Goal: Task Accomplishment & Management: Manage account settings

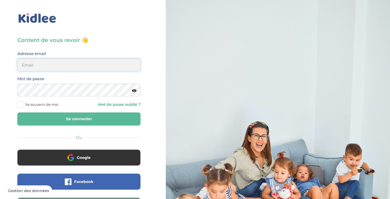
type input "gayoutj@gmail.com"
click at [95, 122] on button "Se connecter" at bounding box center [78, 118] width 123 height 13
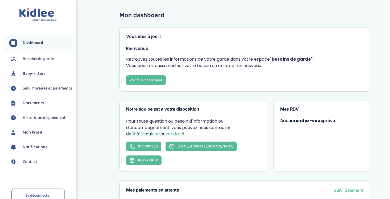
click at [36, 89] on span "Suivi horaires et paiements" at bounding box center [47, 88] width 49 height 6
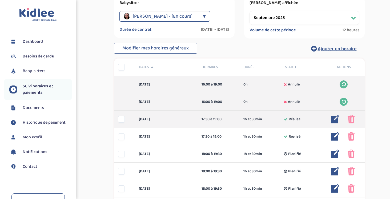
scroll to position [76, 0]
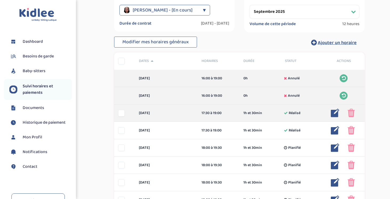
click at [122, 113] on div at bounding box center [121, 113] width 7 height 7
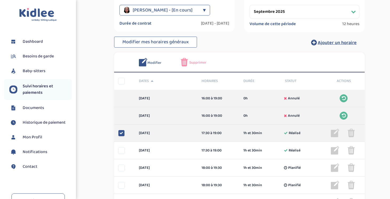
click at [122, 132] on icon at bounding box center [122, 133] width 4 height 4
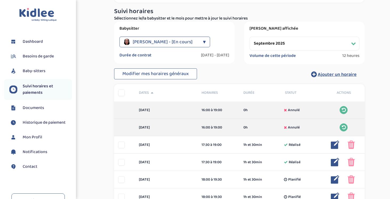
scroll to position [40, 0]
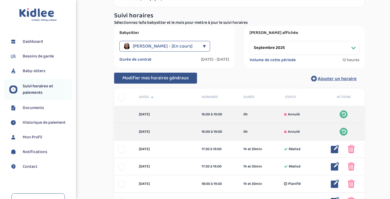
click at [181, 76] on span "Modifier mes horaires généraux" at bounding box center [155, 77] width 66 height 7
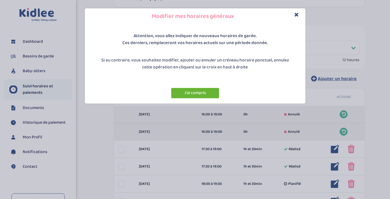
click at [196, 94] on button "J'ai compris" at bounding box center [195, 93] width 48 height 10
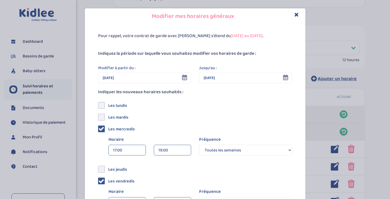
scroll to position [82, 0]
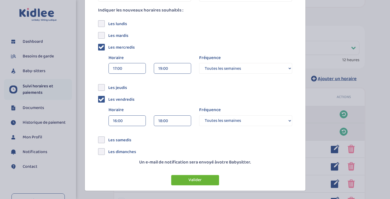
click at [204, 180] on button "Valider" at bounding box center [195, 180] width 48 height 10
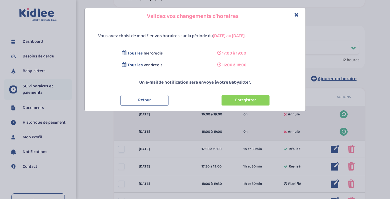
scroll to position [0, 0]
click at [236, 98] on button "Enregistrer" at bounding box center [246, 100] width 48 height 10
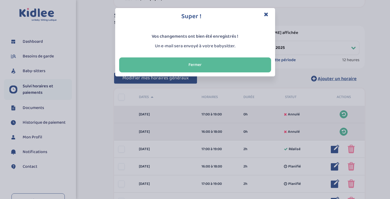
click at [267, 13] on icon "Close" at bounding box center [266, 14] width 5 height 6
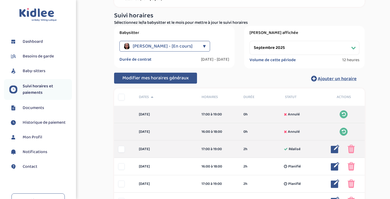
click at [334, 149] on img at bounding box center [335, 149] width 9 height 9
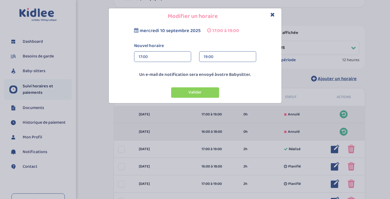
click at [163, 58] on div "17:00" at bounding box center [163, 57] width 48 height 11
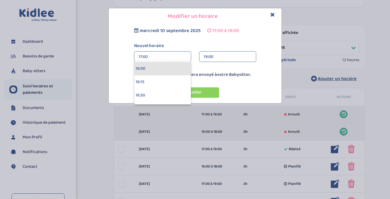
scroll to position [850, 0]
click at [158, 72] on div "16:00" at bounding box center [162, 72] width 57 height 13
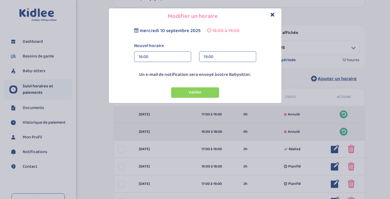
click at [215, 54] on div "19:00" at bounding box center [228, 57] width 48 height 11
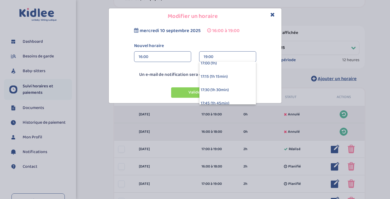
scroll to position [37, 0]
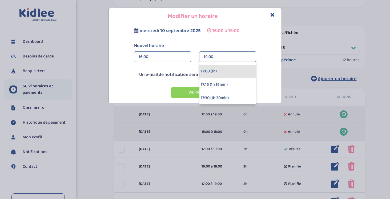
click at [213, 71] on div "17:00 (1h)" at bounding box center [228, 71] width 57 height 13
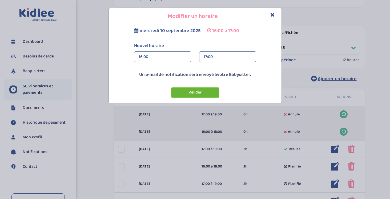
click at [202, 91] on button "Valider" at bounding box center [195, 92] width 48 height 10
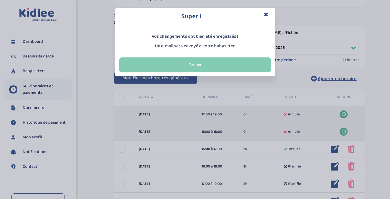
click at [201, 64] on button "Fermer" at bounding box center [195, 64] width 152 height 15
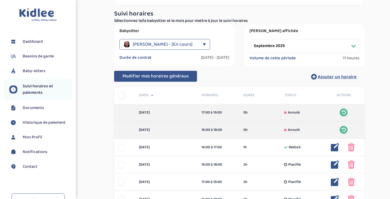
scroll to position [11, 0]
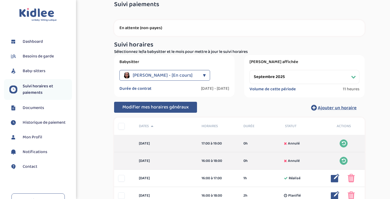
click at [203, 76] on div "▼" at bounding box center [204, 75] width 3 height 11
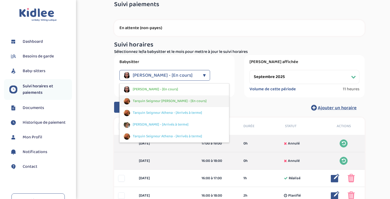
click at [164, 102] on span "Tarquin Seigneur [PERSON_NAME] - [En cours]" at bounding box center [170, 101] width 74 height 6
select select "septembre 2025"
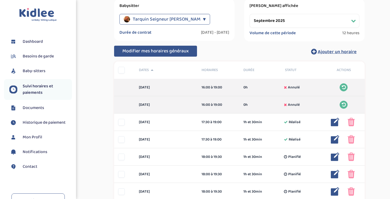
scroll to position [68, 0]
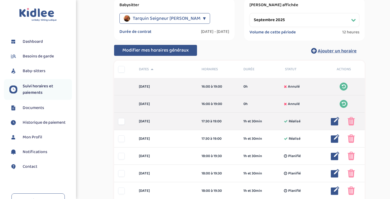
click at [335, 122] on img at bounding box center [335, 121] width 9 height 9
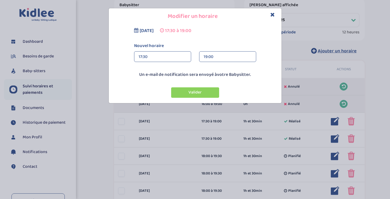
click at [216, 61] on div "19:00" at bounding box center [228, 57] width 48 height 11
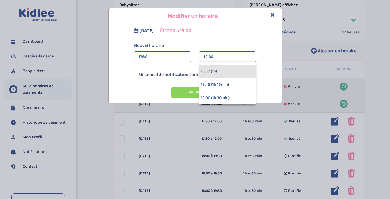
click at [215, 74] on div "18:30 (1h)" at bounding box center [228, 71] width 57 height 13
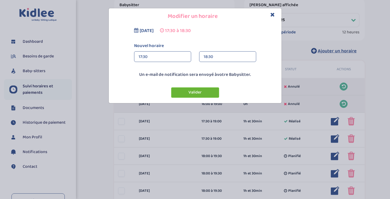
click at [199, 95] on button "Valider" at bounding box center [195, 92] width 48 height 10
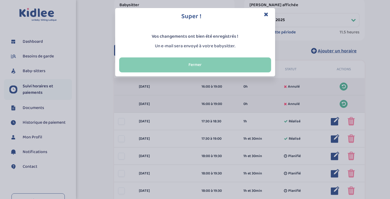
click at [229, 64] on button "Fermer" at bounding box center [195, 64] width 152 height 15
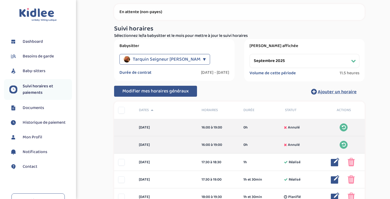
scroll to position [0, 0]
